Goal: Information Seeking & Learning: Learn about a topic

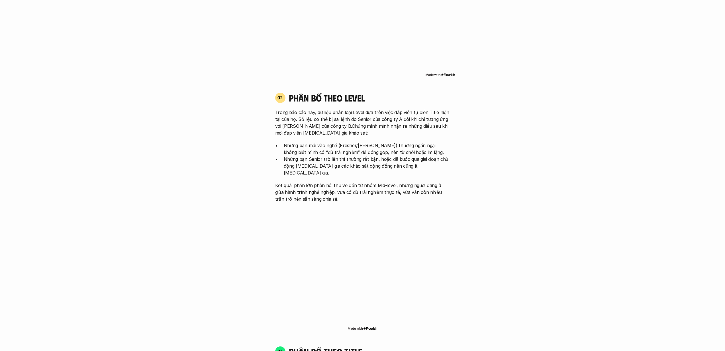
scroll to position [661, 0]
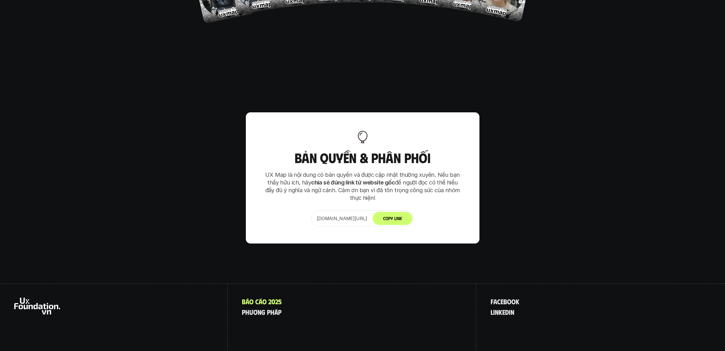
scroll to position [3579, 0]
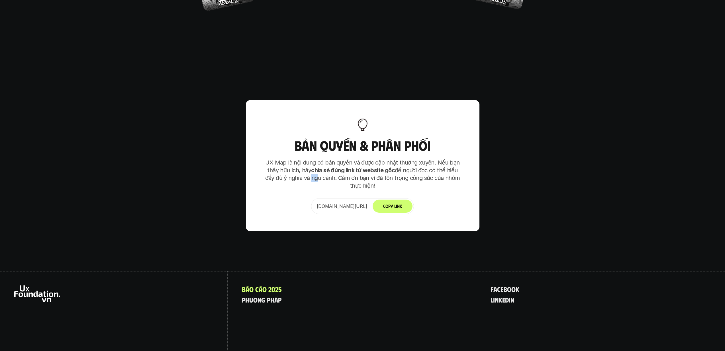
click at [319, 159] on p "UX Map là nội dung có bản quyền và được cập nhật thường xuyên. Nếu bạn thấy hữu…" at bounding box center [362, 174] width 199 height 31
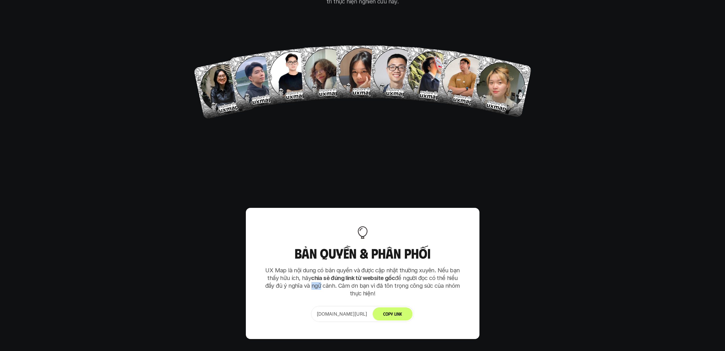
scroll to position [3494, 0]
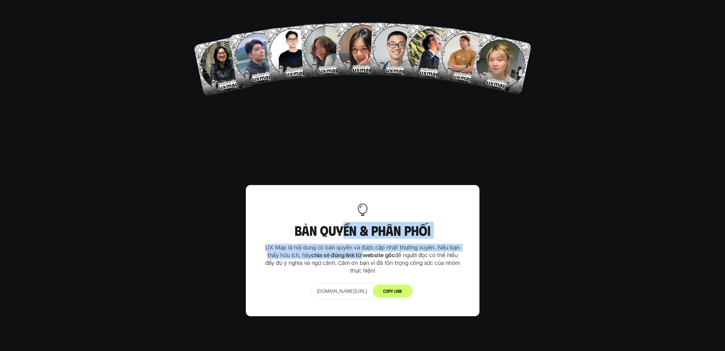
drag, startPoint x: 343, startPoint y: 197, endPoint x: 365, endPoint y: 222, distance: 34.1
click at [365, 222] on div "Bản quyền & Phân phối UX Map là nội dung có bản quyền và được cập nhật thường x…" at bounding box center [363, 250] width 234 height 131
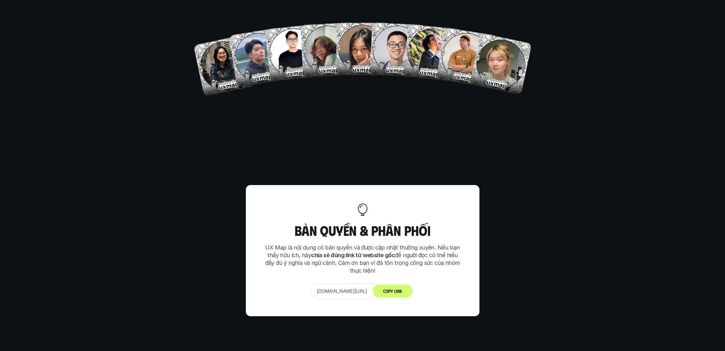
click at [362, 252] on strong "chia sẻ đúng link từ website gốc" at bounding box center [353, 255] width 84 height 7
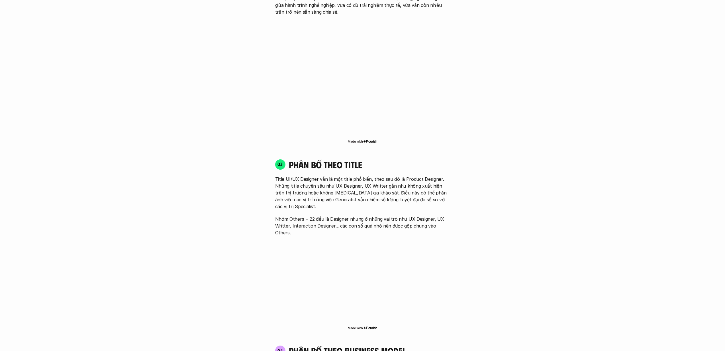
scroll to position [394, 0]
